Goal: Task Accomplishment & Management: Use online tool/utility

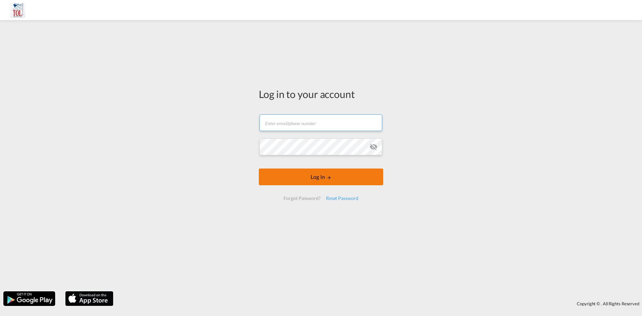
type input "[PERSON_NAME][EMAIL_ADDRESS][DOMAIN_NAME]"
click at [334, 180] on button "Log In" at bounding box center [321, 176] width 124 height 17
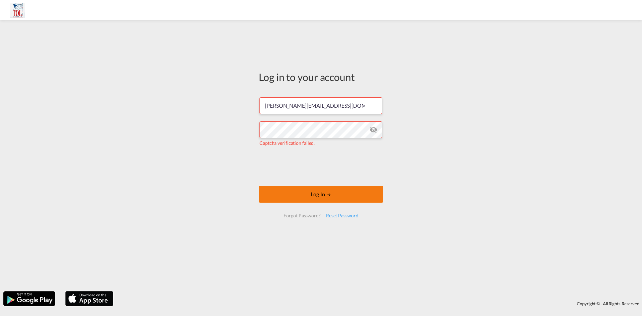
click at [319, 197] on button "Log In" at bounding box center [321, 194] width 124 height 17
click at [335, 193] on button "Log In" at bounding box center [321, 194] width 124 height 17
